Goal: Task Accomplishment & Management: Complete application form

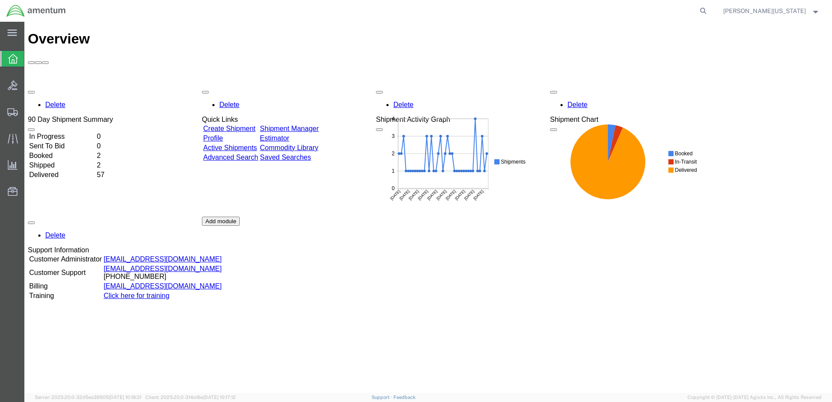
click at [251, 125] on link "Create Shipment" at bounding box center [229, 128] width 52 height 7
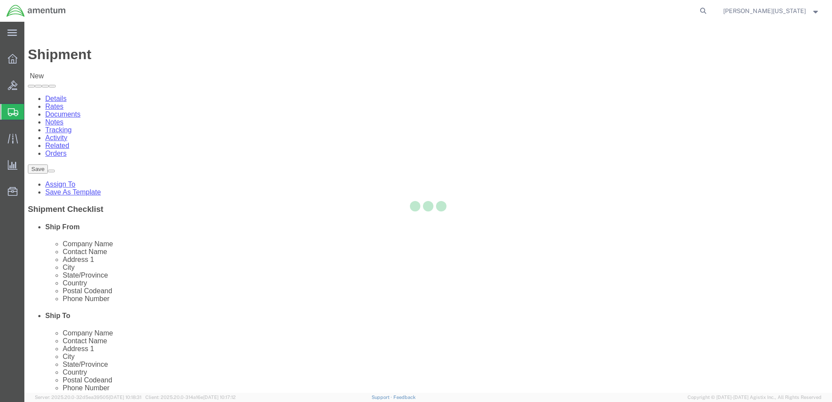
select select
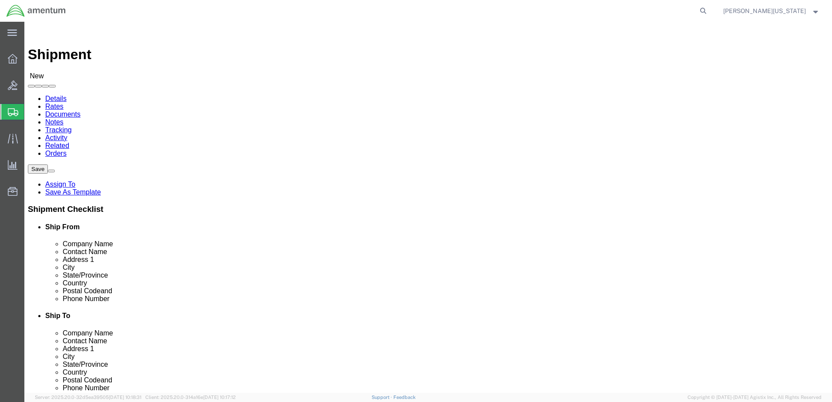
select select "MYPROFILE"
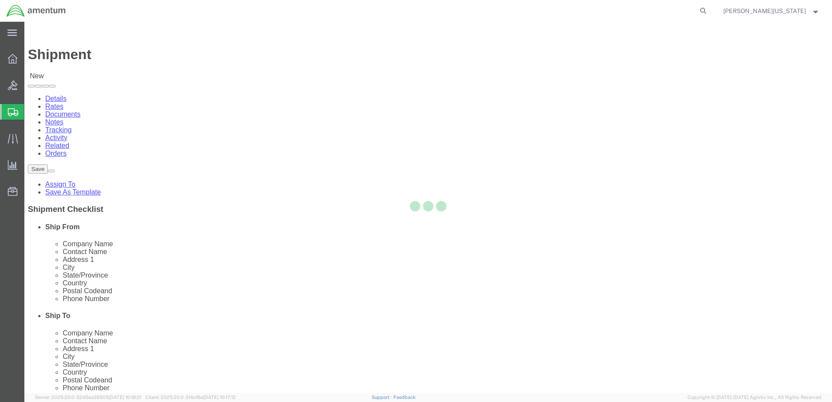
type input "Amentum Services, Inc."
type input "[PERSON_NAME][US_STATE]"
type input "[STREET_ADDRESS][PERSON_NAME]"
type input "Bldg 352 Clay NGTC"
type input "Marietta"
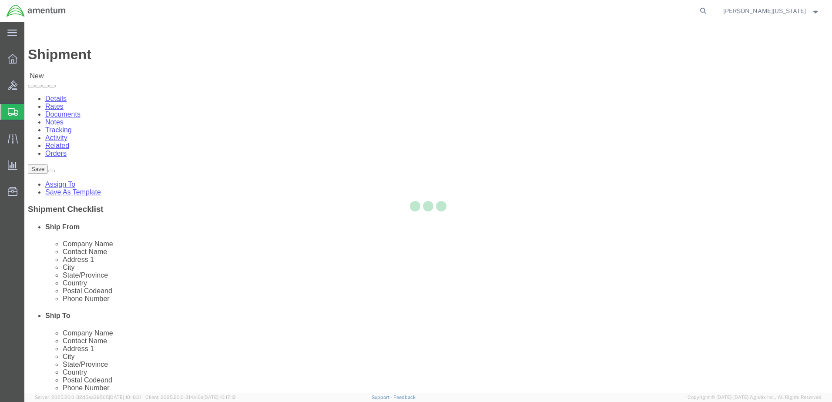
type input "30060"
type input "[PHONE_NUMBER]"
type input "[PERSON_NAME][EMAIL_ADDRESS][US_STATE][DOMAIN_NAME]"
checkbox input "true"
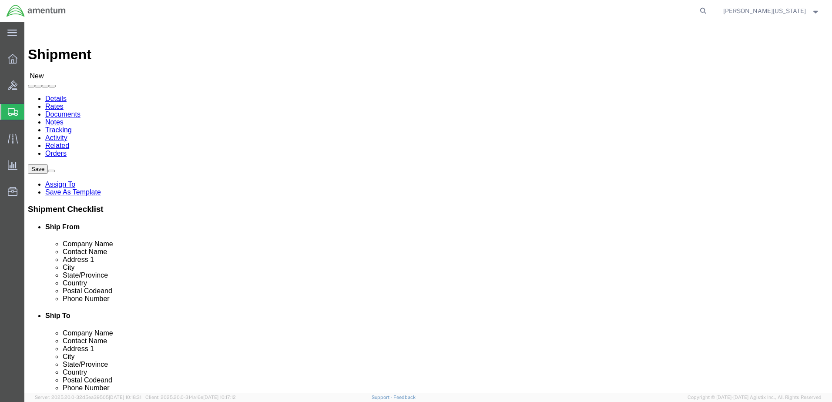
select select "GA"
type input "RDU"
select select "44372"
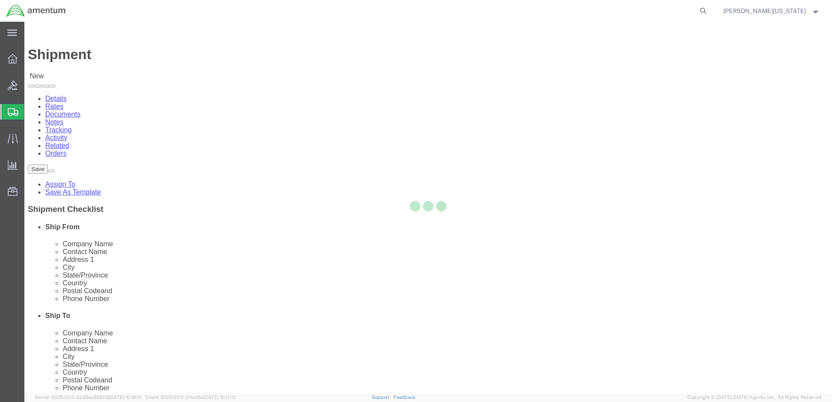
type input "Amentum Services, Inc."
type input "2051 NATIONAL GUARD DR"
type input "BLDG 20, NCNG/[PERSON_NAME][GEOGRAPHIC_DATA]"
type input "MORRISVILLE"
type input "27560"
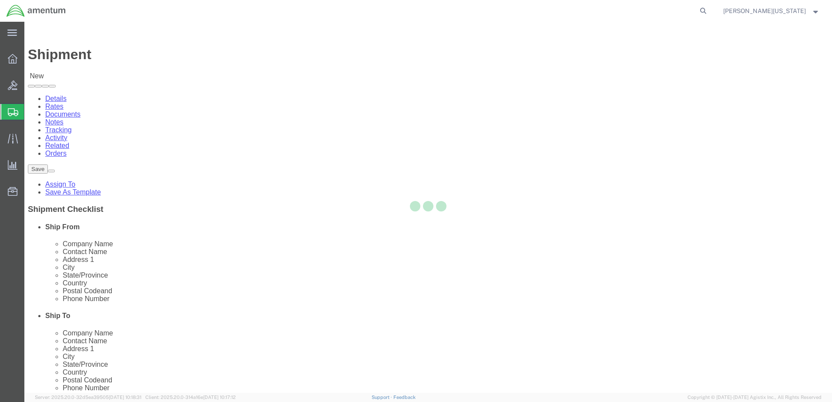
select select "NC"
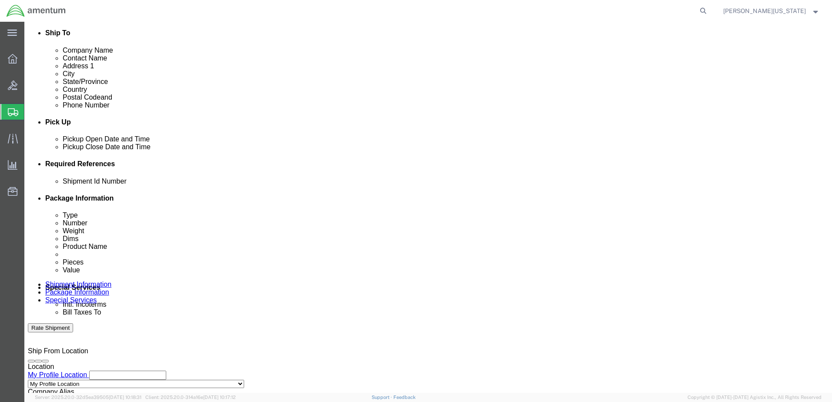
scroll to position [304, 0]
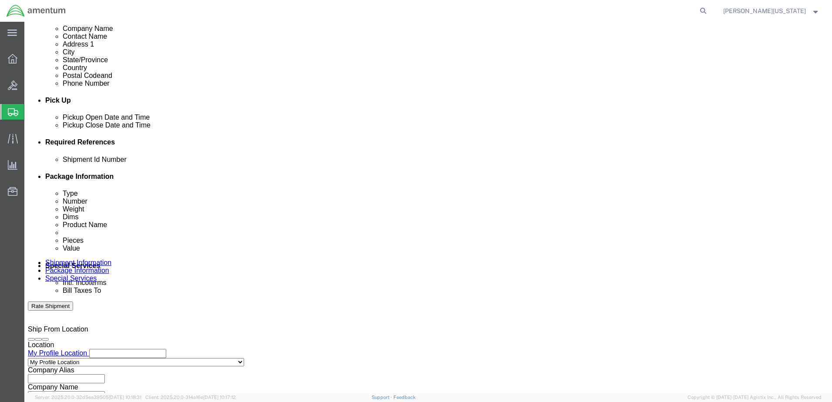
click input "text"
type input "m"
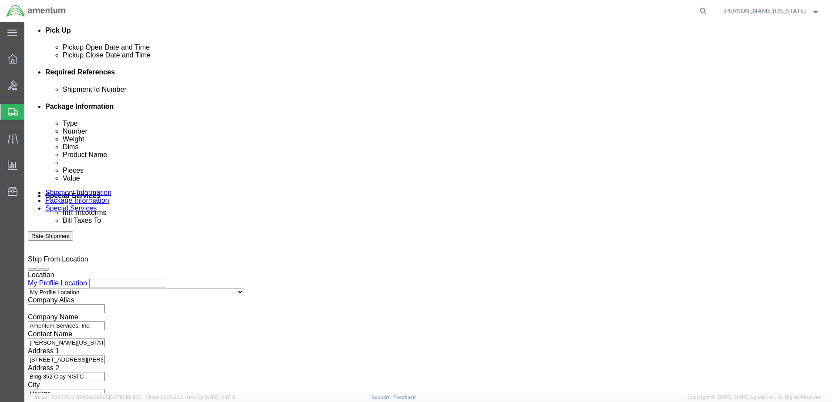
scroll to position [376, 0]
type input "MGE20251008"
click button "Continue"
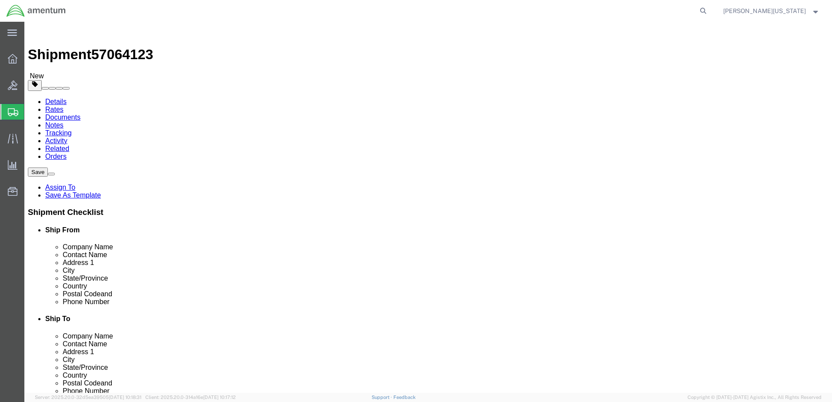
click select "Select BCK Boxes Bale(s) Basket(s) Bolt(s) Bottle(s) Buckets Bulk Bundle(s) Can…"
select select "PAK"
click select "Select BCK Boxes Bale(s) Basket(s) Bolt(s) Bottle(s) Buckets Bulk Bundle(s) Can…"
type input "10.25"
type input "12.75"
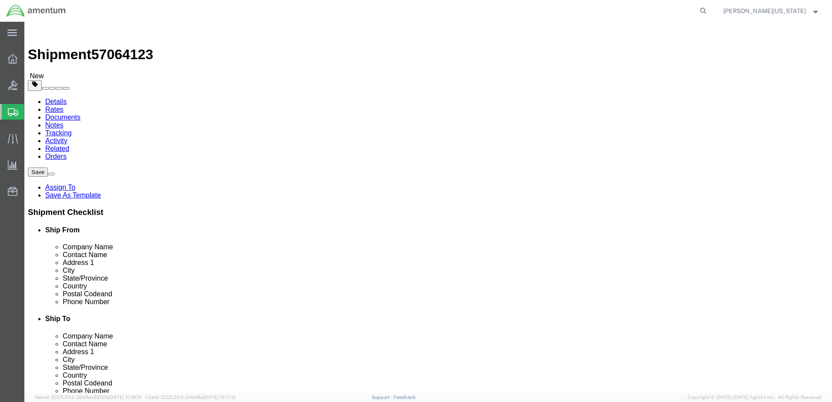
type input "1.00"
click input "0.00"
type input "1.00"
click link "Add Content"
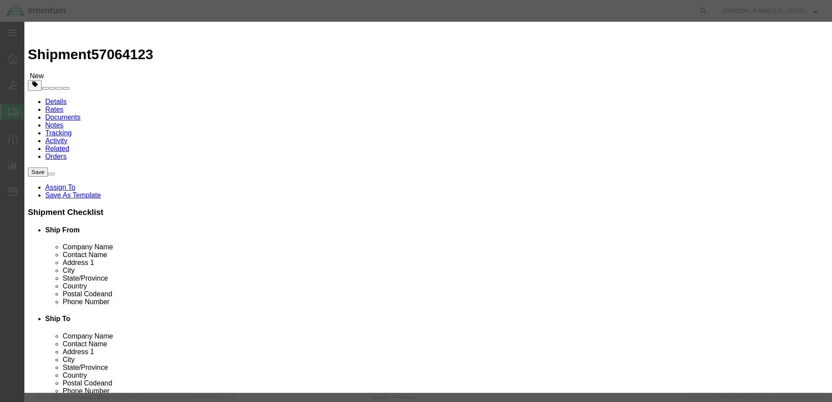
click input "text"
type input "h"
type input "Historicals"
click input "0"
drag, startPoint x: 254, startPoint y: 82, endPoint x: 245, endPoint y: 83, distance: 8.4
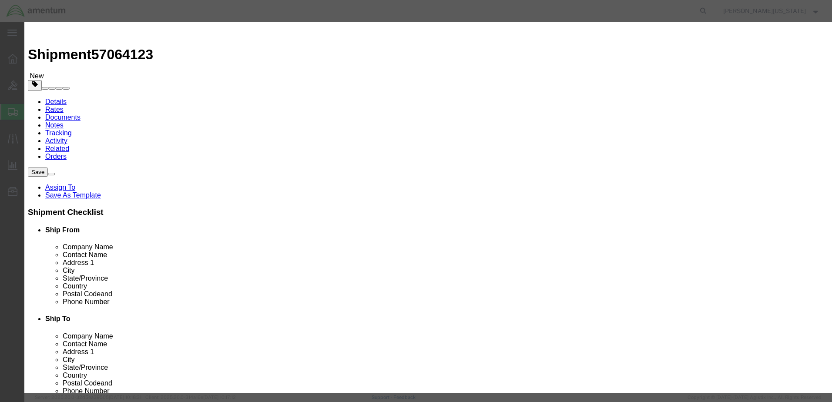
click div "Pieces 0 Select Bag Barrels 100Board Feet Bottle Box Blister Pack Carats Can Ca…"
type input "1"
click input "text"
type input "1"
click button "Save & Close"
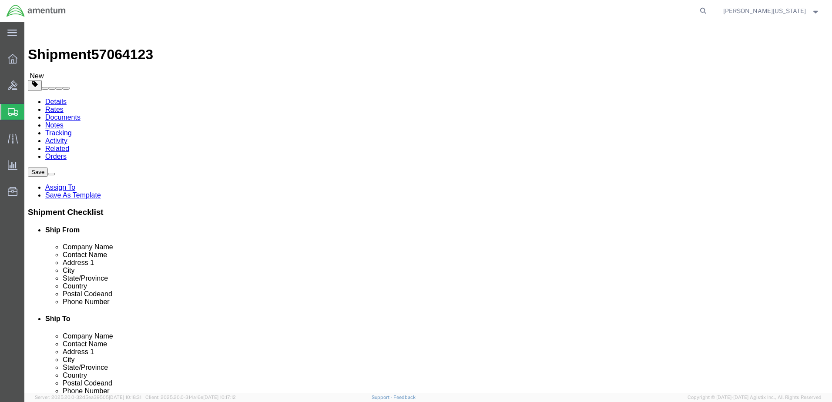
click icon
click input "text"
paste input "ATTN: [PERSON_NAME]"
click input "ATTN: [PERSON_NAME]"
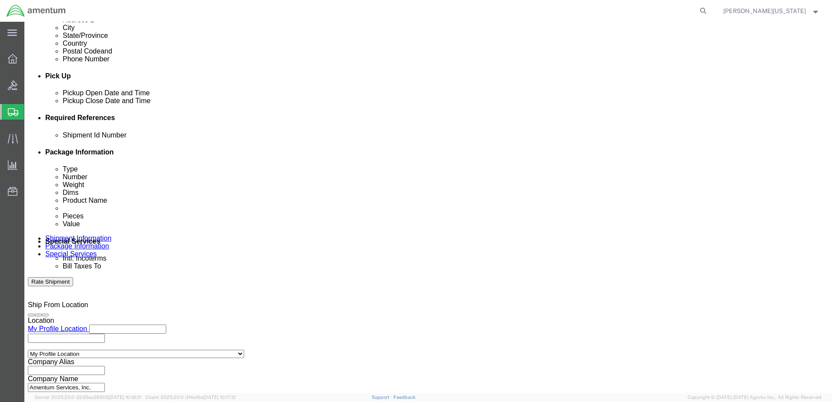
scroll to position [376, 0]
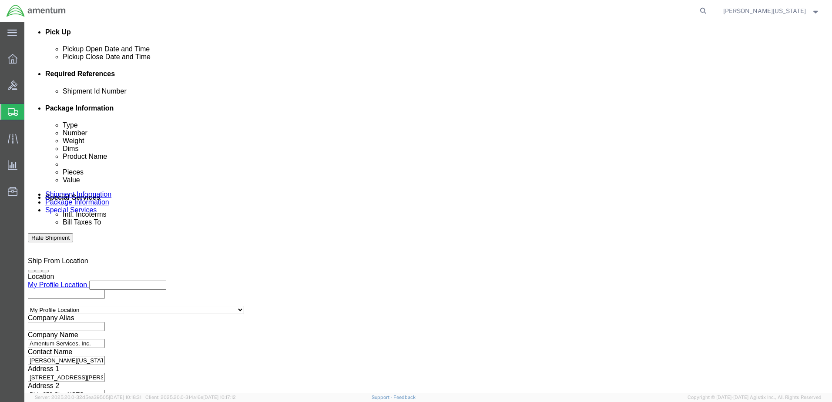
type input "[PERSON_NAME]"
click button "Continue"
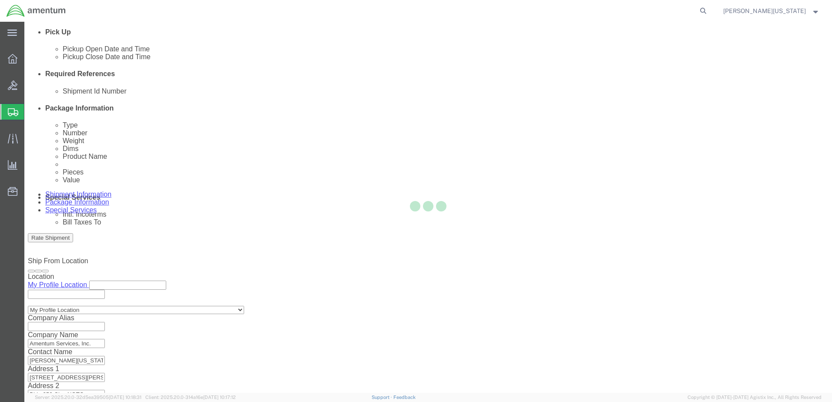
scroll to position [3, 0]
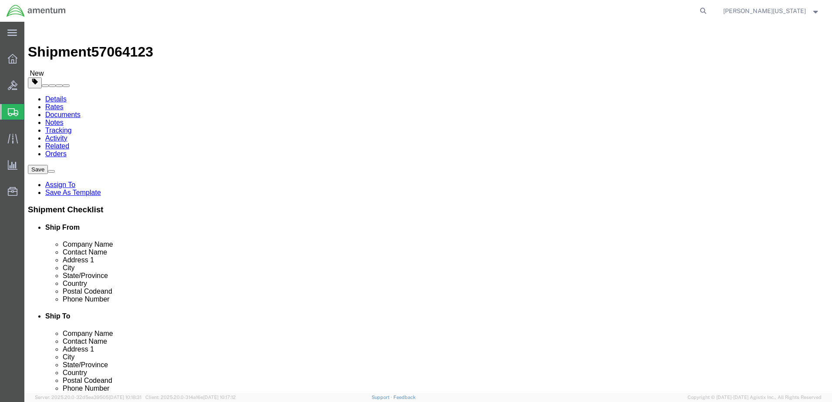
click button "Continue"
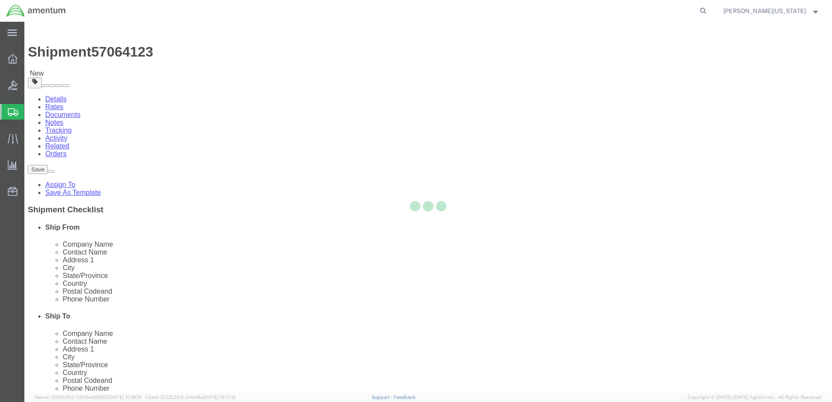
select select
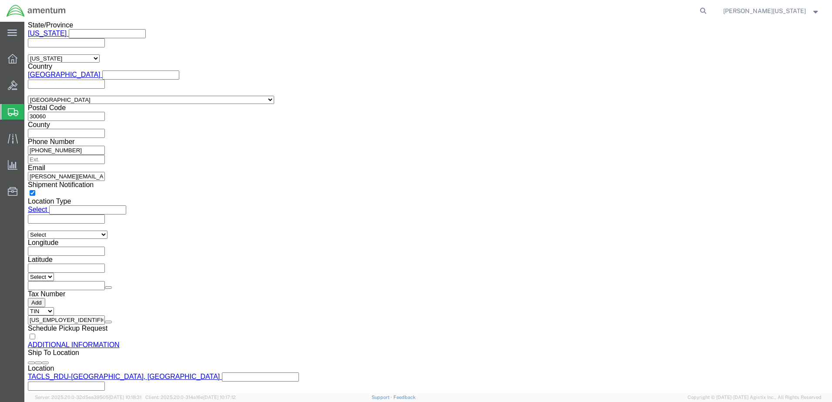
scroll to position [778, 0]
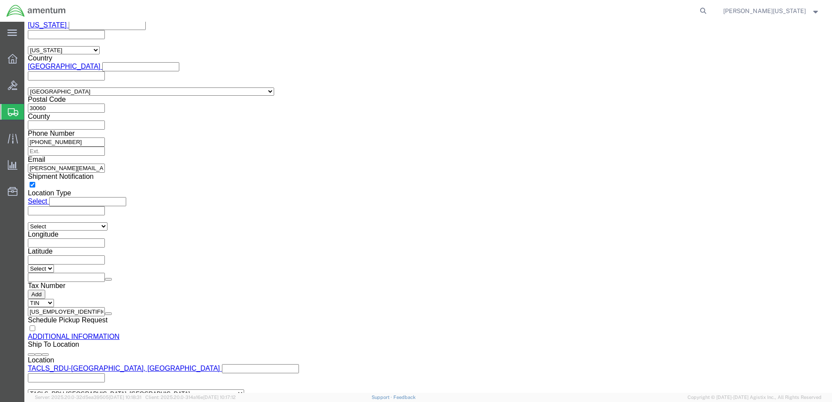
click icon
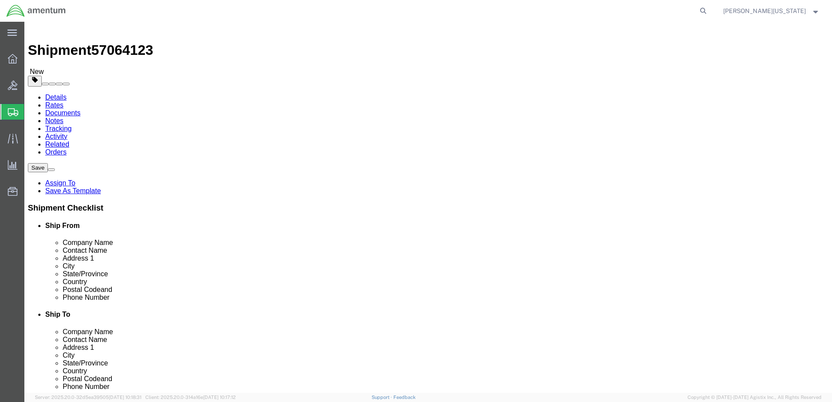
scroll to position [0, 0]
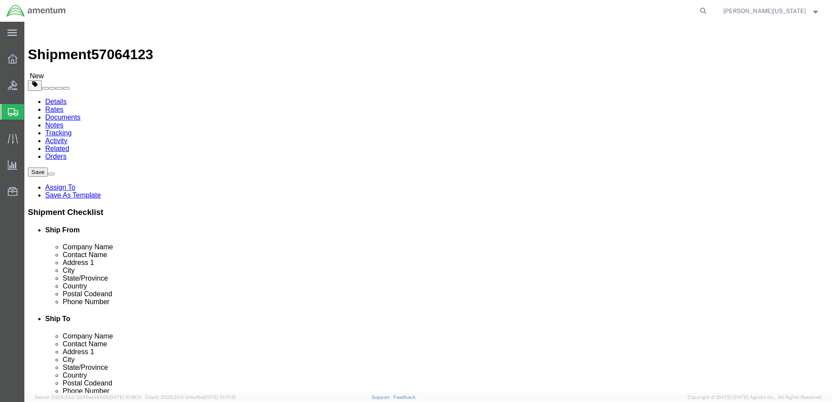
click input "text"
paste input "[PHONE_NUMBER]"
drag, startPoint x: 464, startPoint y: 294, endPoint x: 484, endPoint y: 300, distance: 21.3
click input "[PHONE_NUMBER]"
type input "[PHONE_NUMBER]"
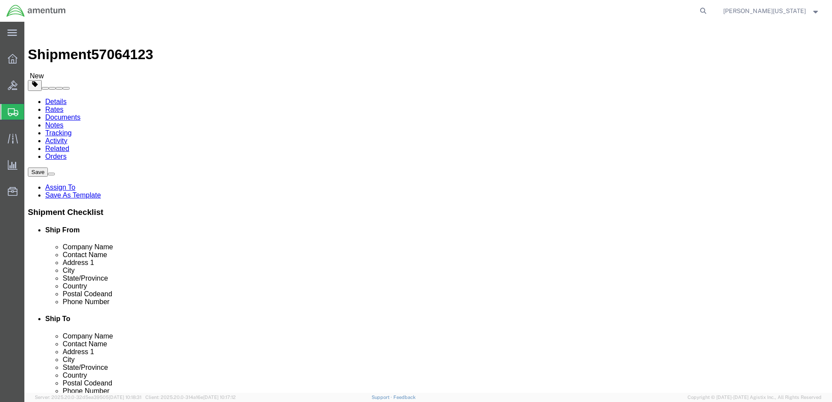
click input "text"
type input "[PERSON_NAME].[PERSON_NAME]"
checkbox input "true"
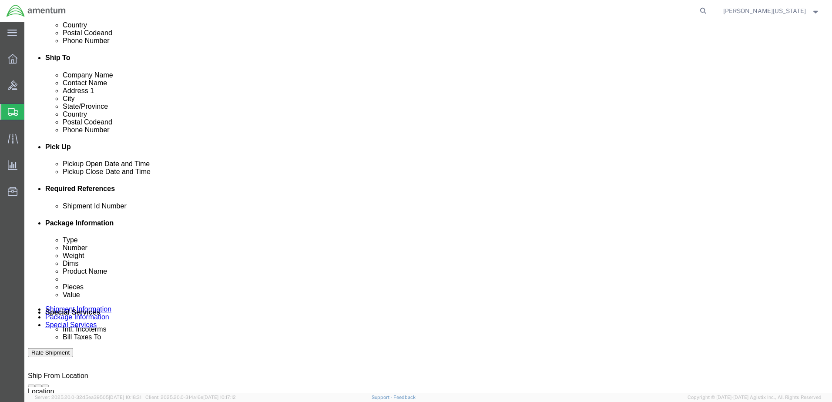
scroll to position [376, 0]
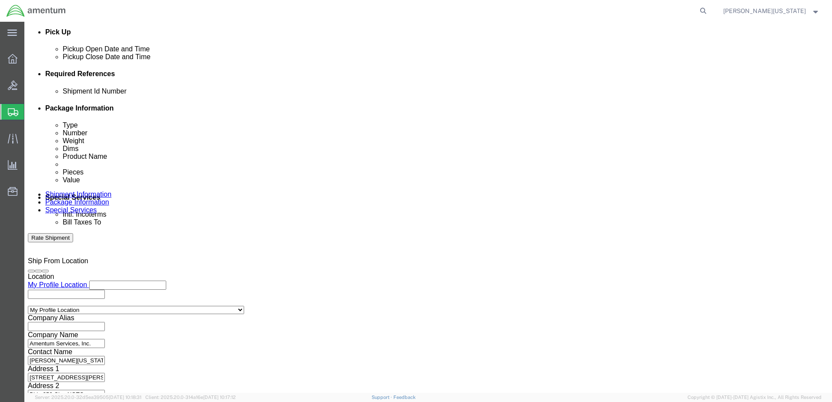
type input "[EMAIL_ADDRESS][PERSON_NAME][DOMAIN_NAME]"
click button "Continue"
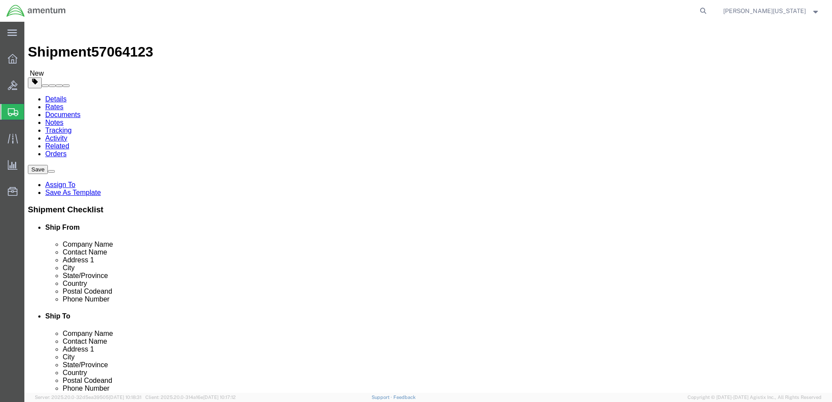
click button "Continue"
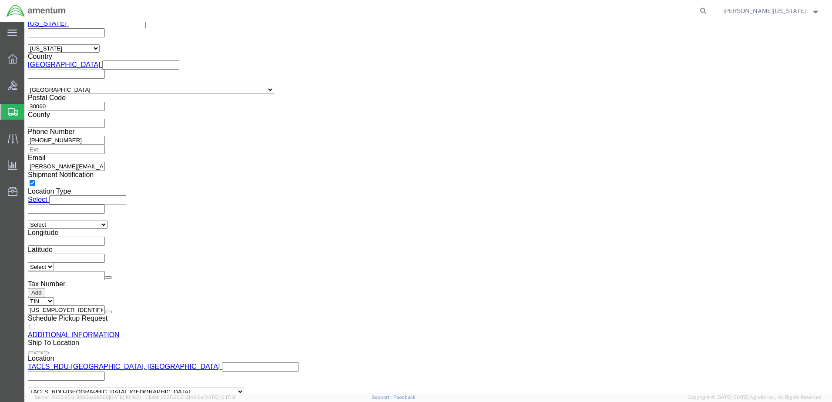
click button "Rate Shipment"
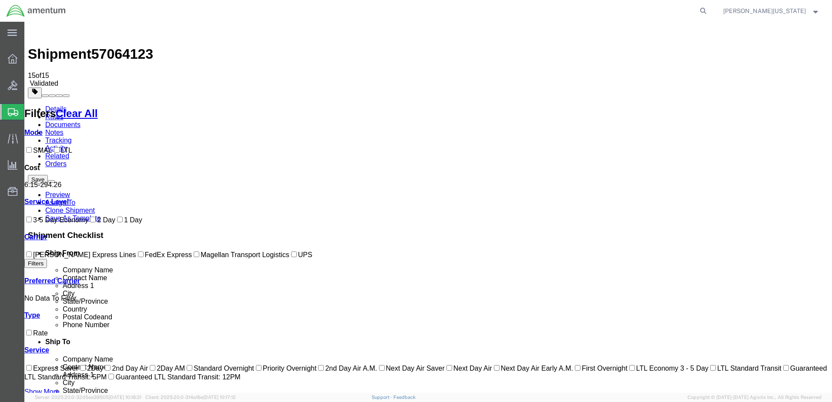
scroll to position [0, 0]
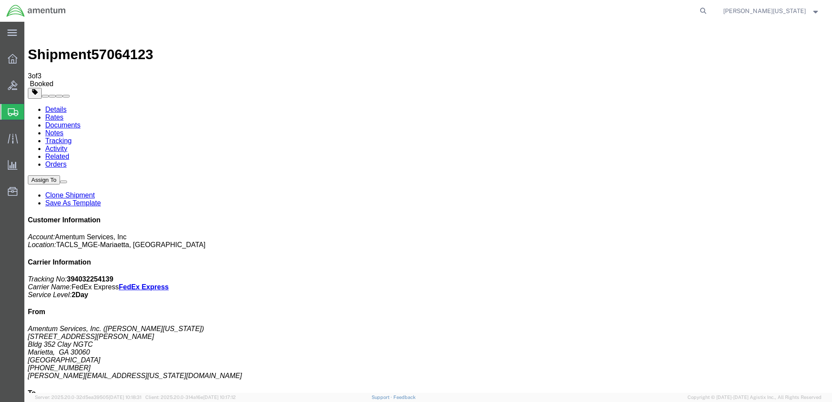
click at [15, 63] on icon at bounding box center [13, 59] width 10 height 10
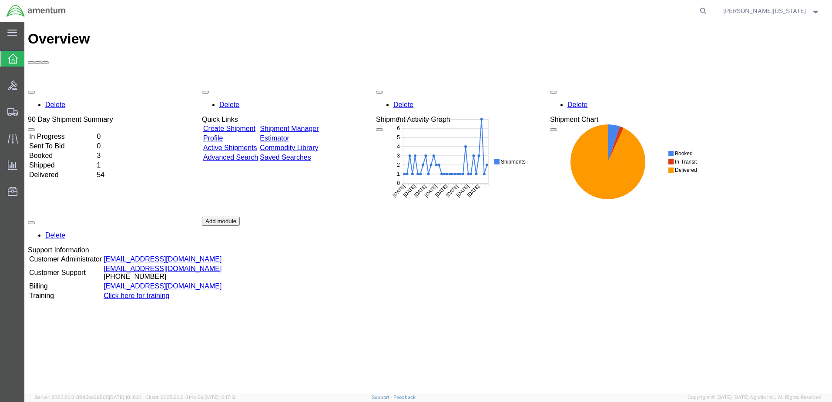
click at [234, 124] on td "Create Shipment" at bounding box center [231, 128] width 56 height 9
click at [236, 125] on link "Create Shipment" at bounding box center [229, 128] width 52 height 7
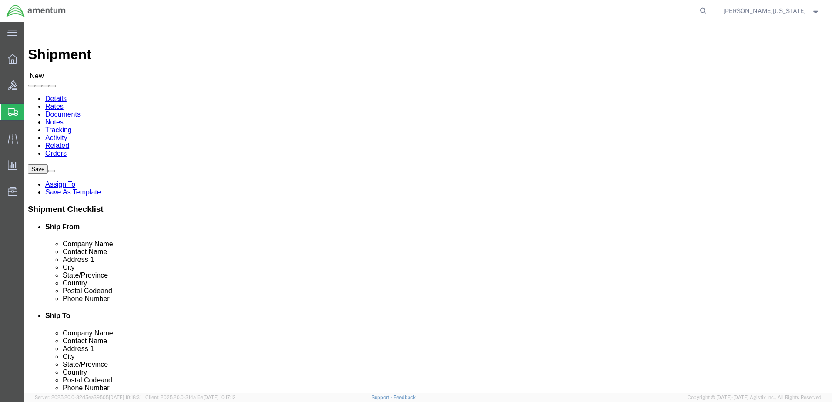
click input "text"
type input "810"
type input "8"
